Goal: Navigation & Orientation: Go to known website

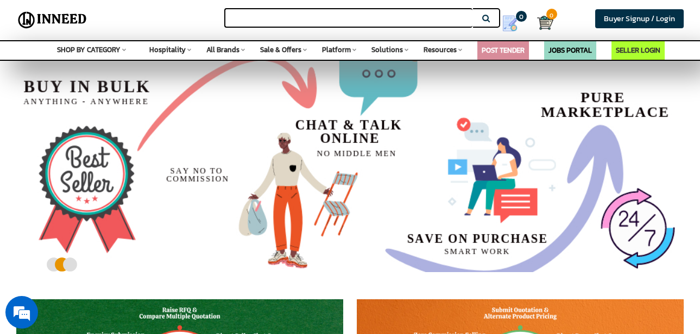
click at [395, 13] on input "text" at bounding box center [348, 18] width 248 height 20
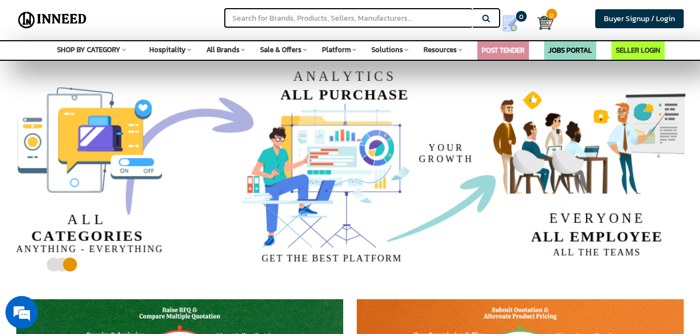
click at [204, 9] on div "Search" at bounding box center [221, 14] width 233 height 28
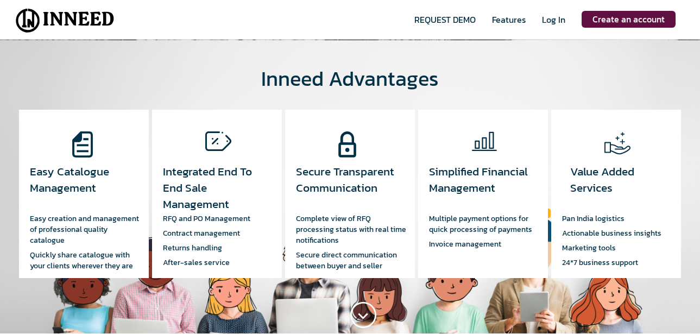
scroll to position [391, 0]
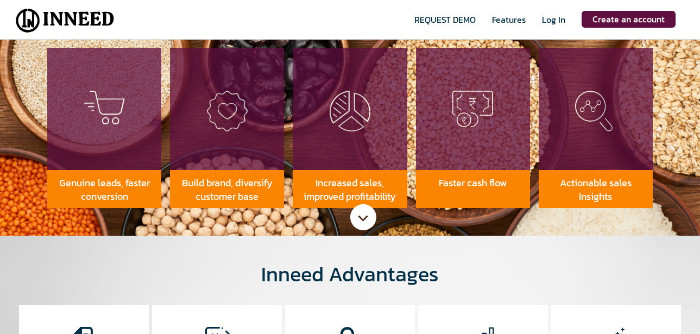
click at [365, 217] on span at bounding box center [363, 217] width 26 height 26
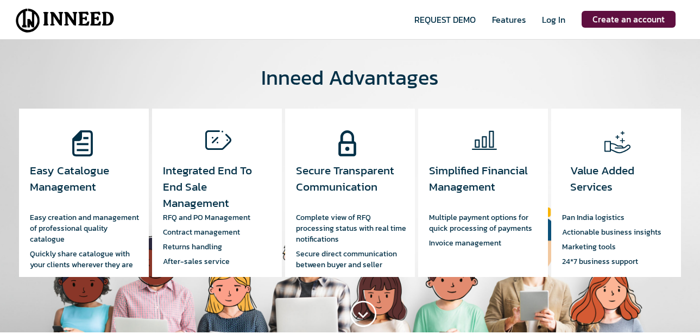
scroll to position [685, 0]
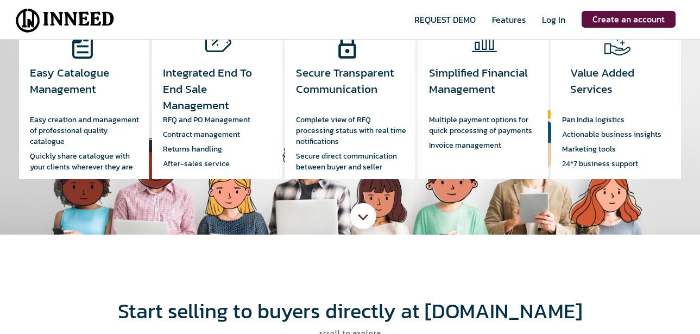
click at [369, 214] on span at bounding box center [363, 216] width 26 height 26
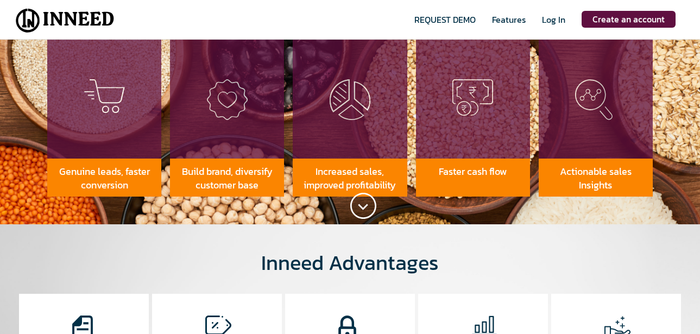
scroll to position [13, 0]
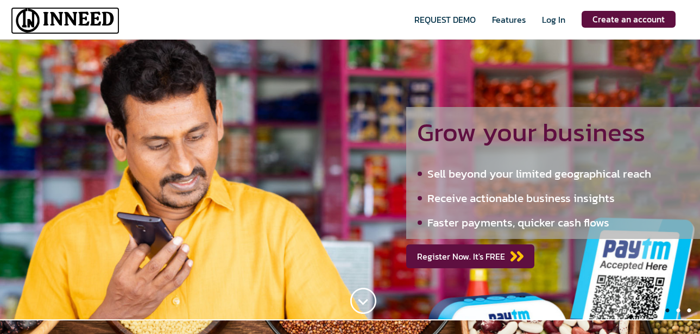
click at [97, 18] on img at bounding box center [65, 20] width 109 height 27
